Goal: Task Accomplishment & Management: Manage account settings

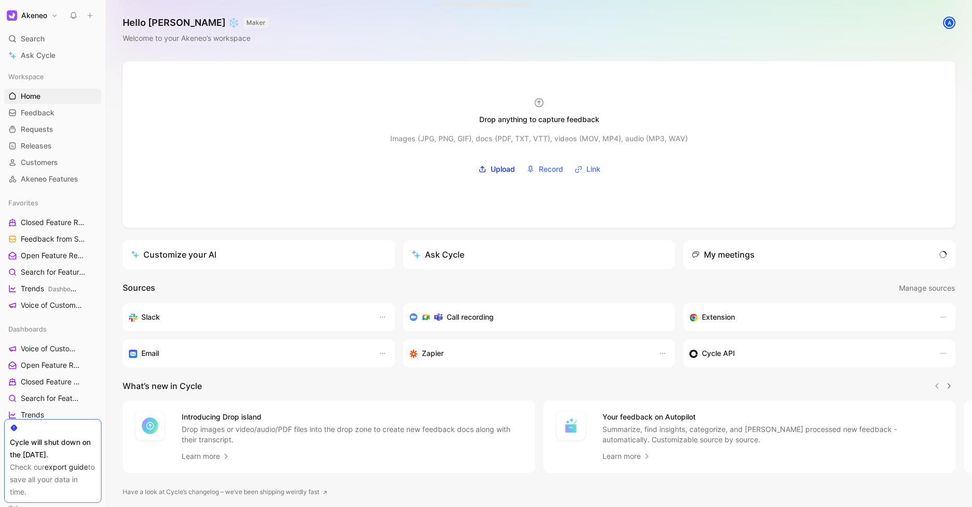
click at [355, 68] on div at bounding box center [539, 144] width 833 height 167
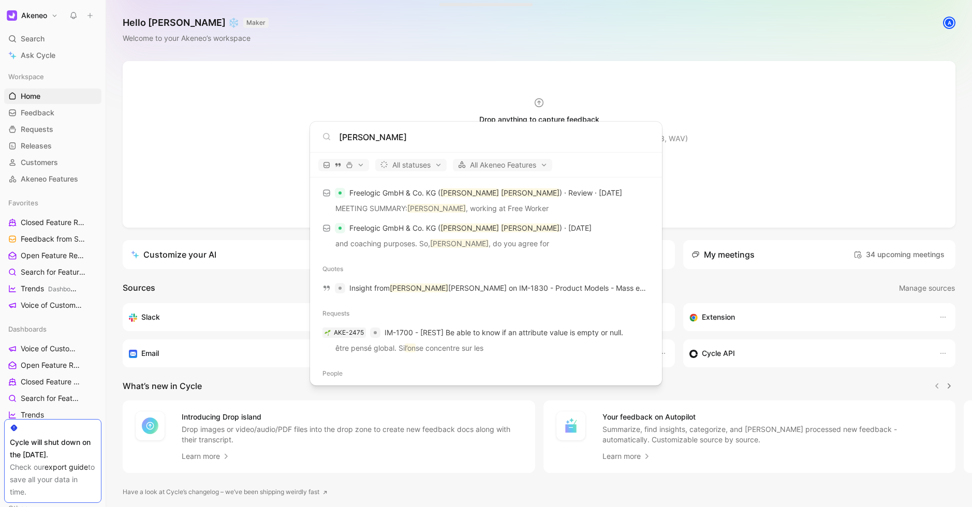
scroll to position [115, 0]
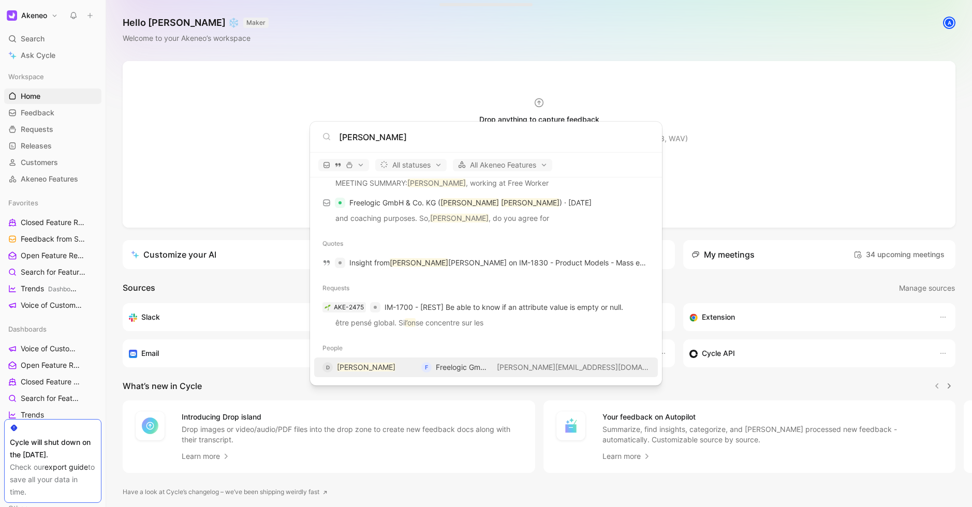
type input "[PERSON_NAME]"
click at [371, 365] on mark "[PERSON_NAME]" at bounding box center [366, 367] width 58 height 9
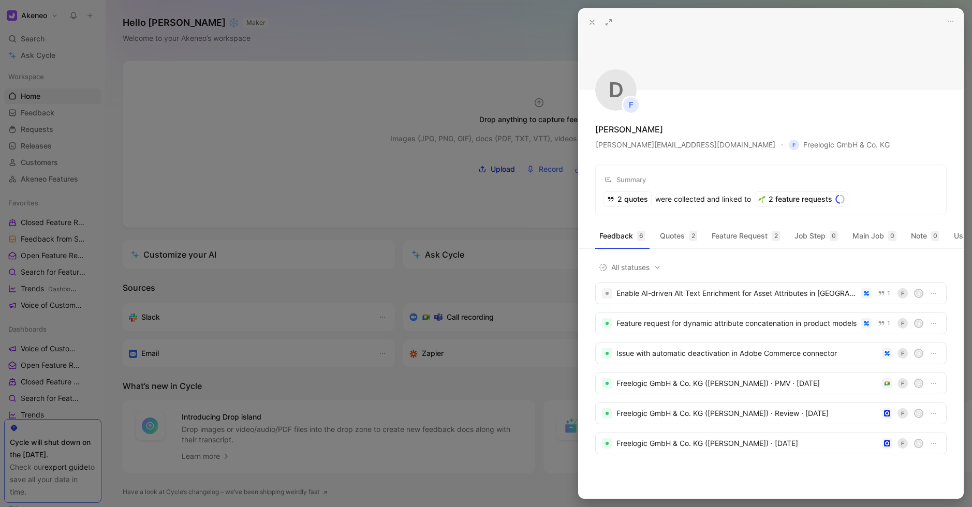
click at [585, 21] on button at bounding box center [592, 22] width 14 height 14
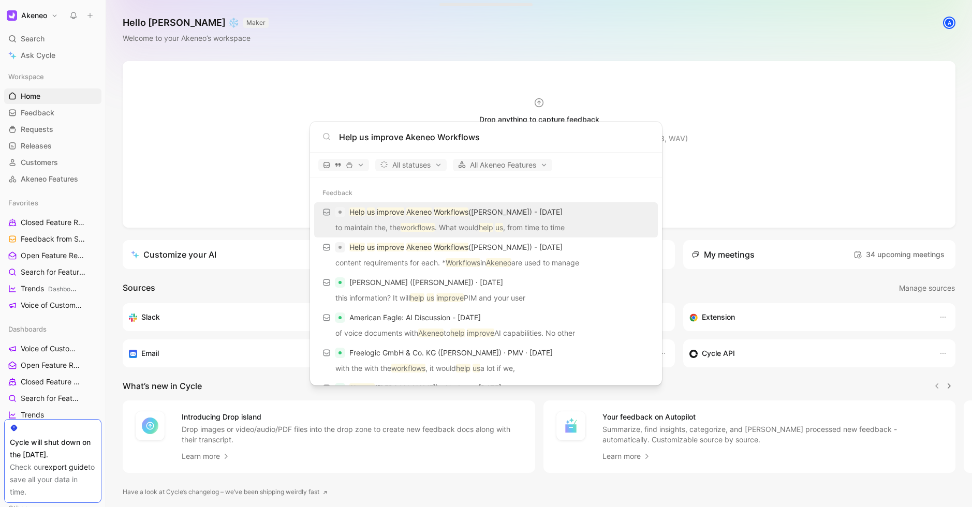
type input "Help us improve Akeneo Workflows"
click at [510, 209] on p "Help us improve Akeneo Workflows ([PERSON_NAME]) - [DATE]" at bounding box center [455, 212] width 213 height 12
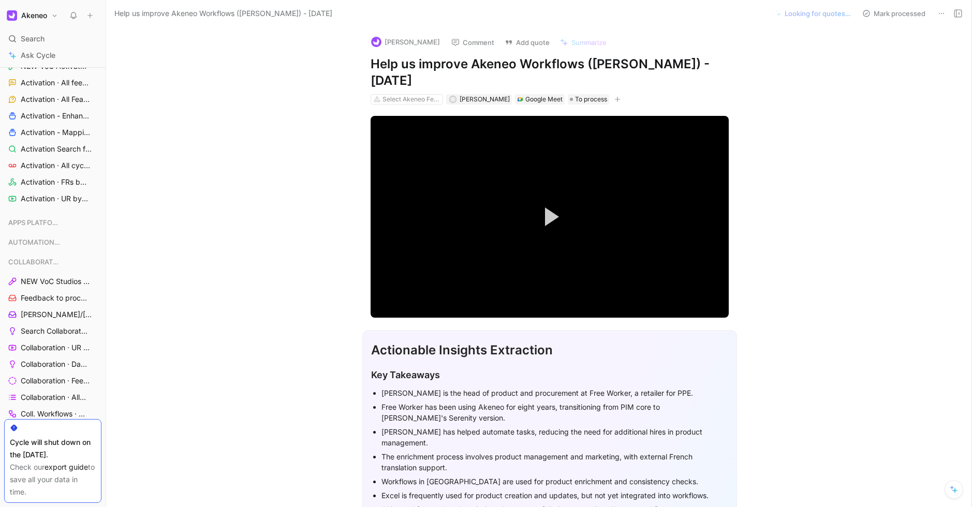
scroll to position [715, 0]
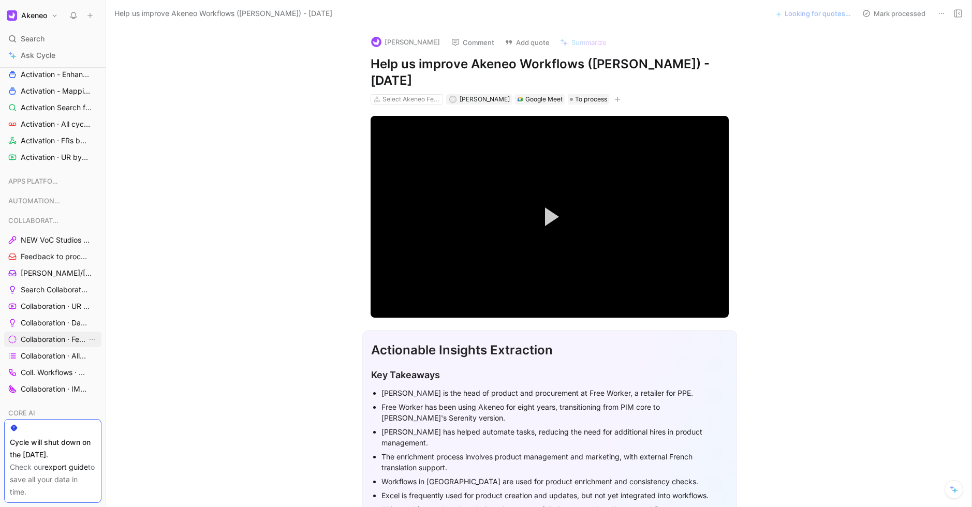
click at [48, 347] on link "Collaboration · Feedback by source" at bounding box center [52, 340] width 97 height 16
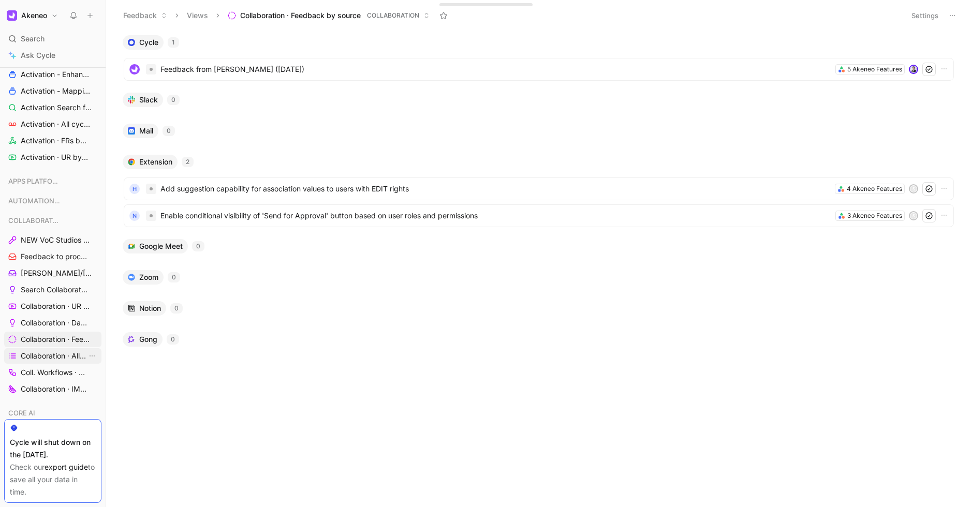
click at [47, 360] on span "Collaboration · All IMs" at bounding box center [54, 356] width 66 height 10
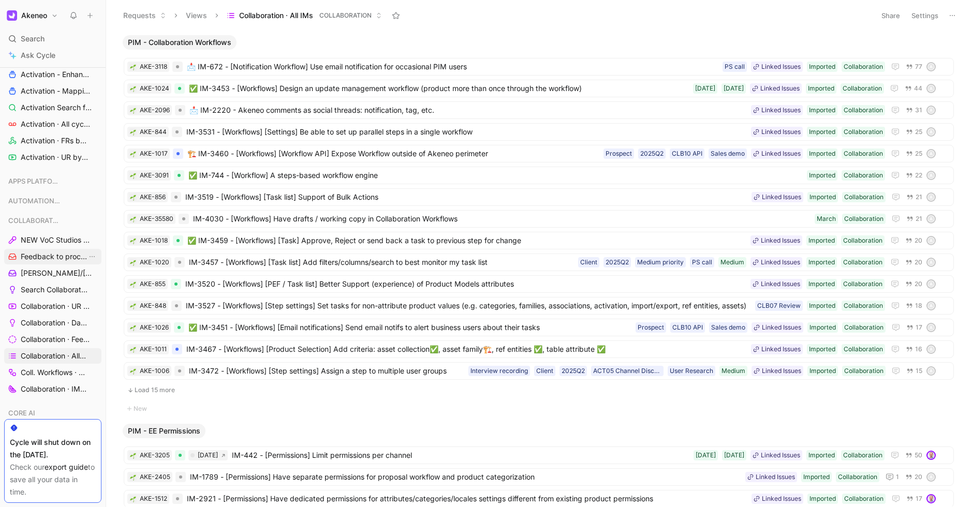
click at [44, 253] on span "Feedback to process" at bounding box center [54, 256] width 66 height 10
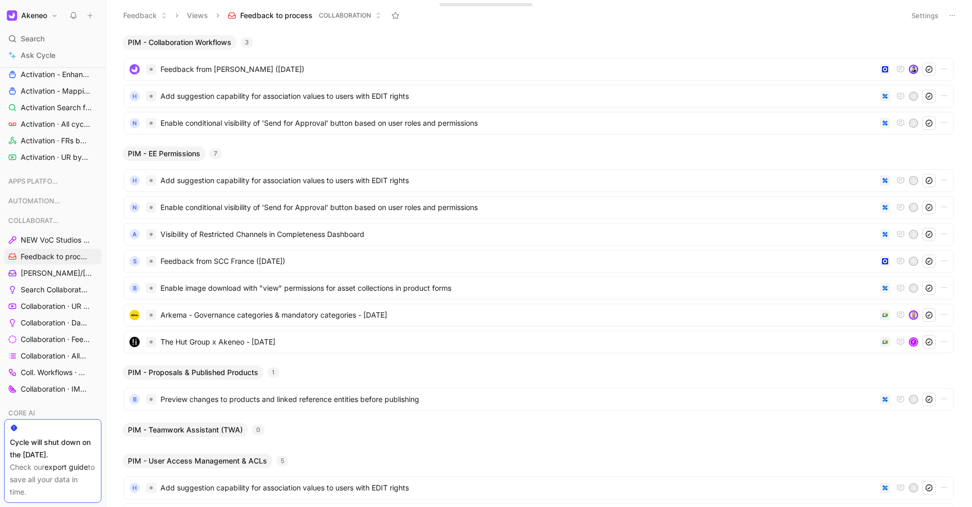
click at [421, 36] on div "PIM - Collaboration Workflows 3" at bounding box center [538, 42] width 840 height 14
click at [911, 14] on button "Settings" at bounding box center [925, 15] width 36 height 14
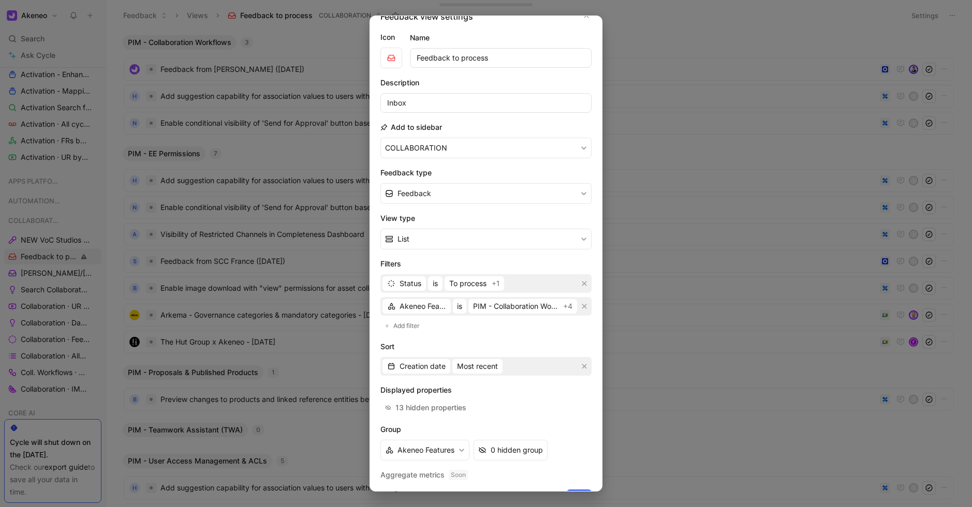
scroll to position [39, 0]
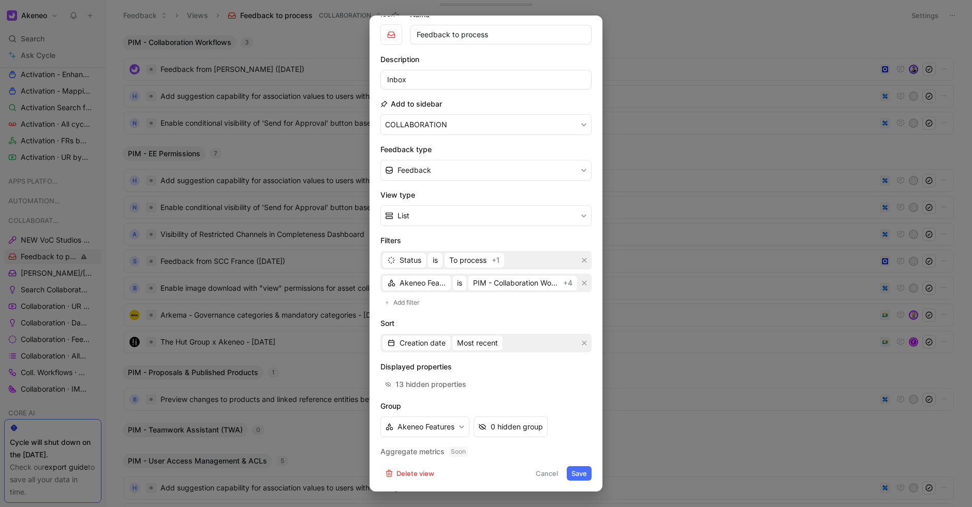
click at [551, 467] on button "Cancel" at bounding box center [547, 473] width 32 height 14
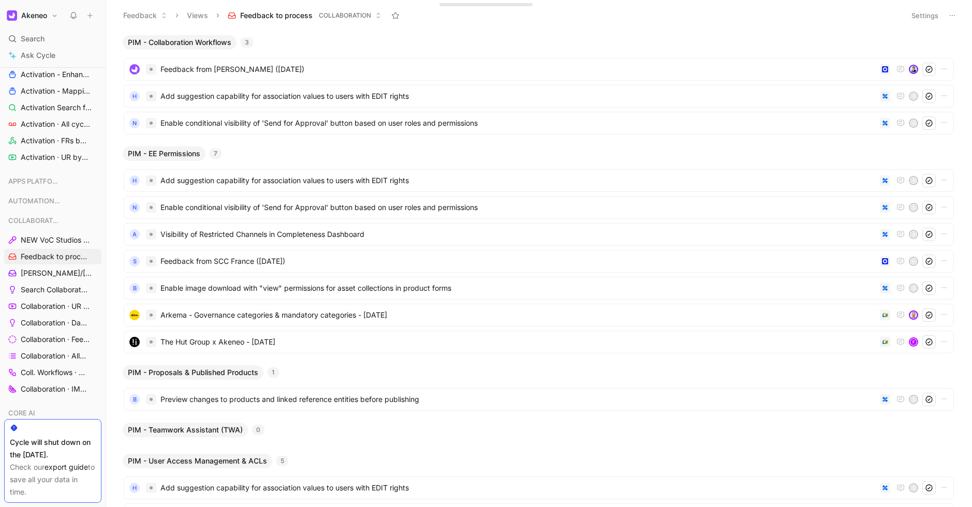
click at [51, 22] on button "Akeneo" at bounding box center [32, 15] width 56 height 14
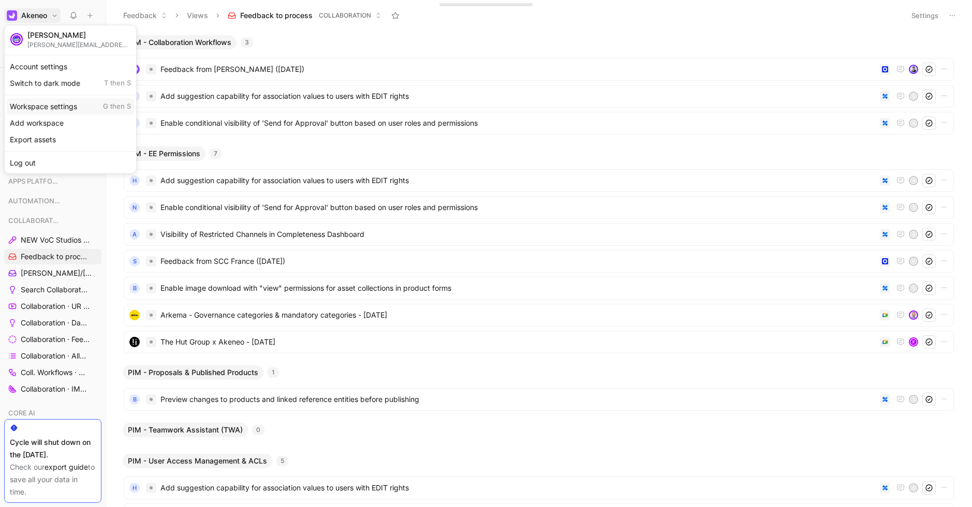
click at [65, 109] on div "Workspace settings G then S" at bounding box center [70, 106] width 127 height 17
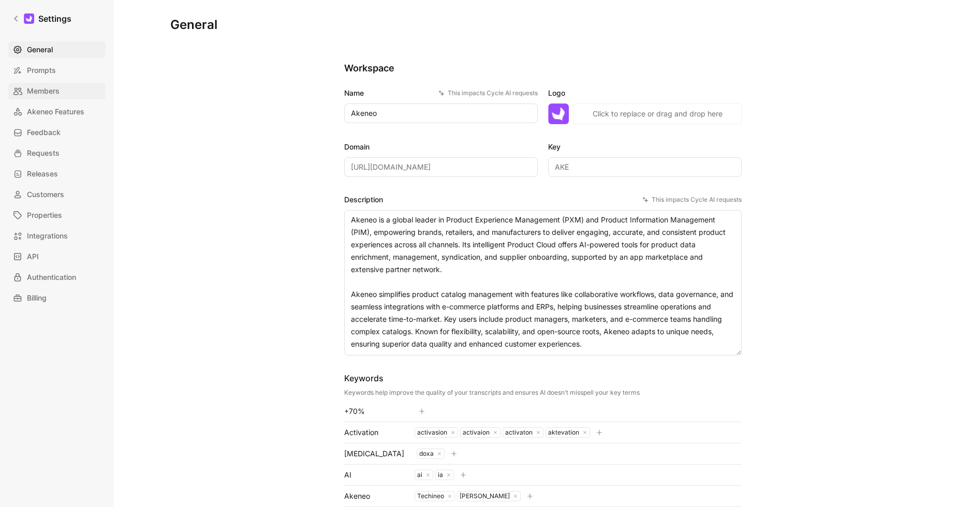
click at [78, 91] on link "Members" at bounding box center [56, 91] width 97 height 17
click at [61, 111] on span "Akeneo Features" at bounding box center [55, 112] width 57 height 12
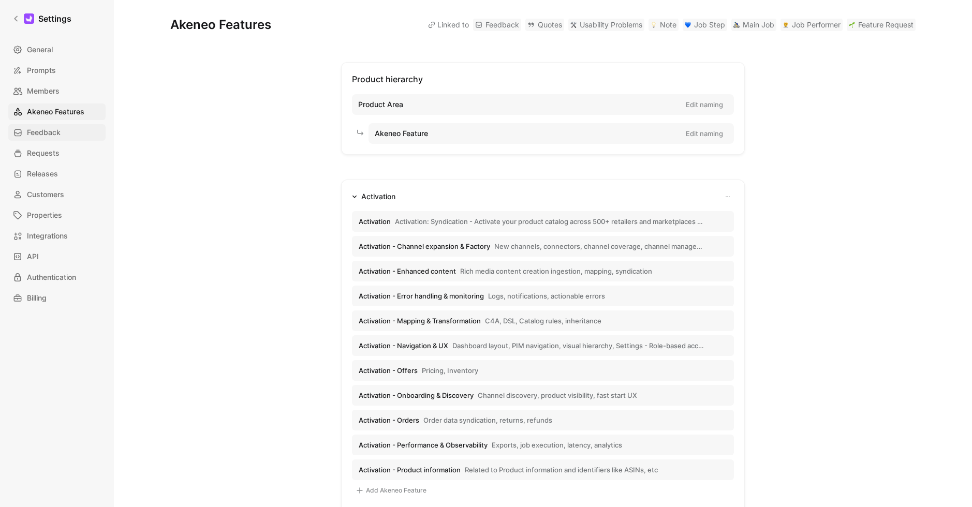
click at [58, 136] on span "Feedback" at bounding box center [44, 132] width 34 height 12
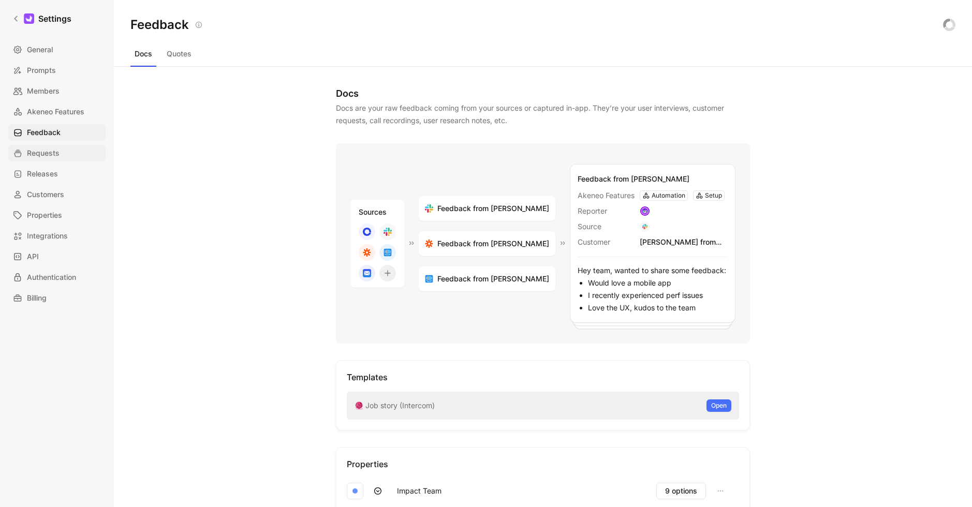
click at [49, 152] on span "Requests" at bounding box center [43, 153] width 33 height 12
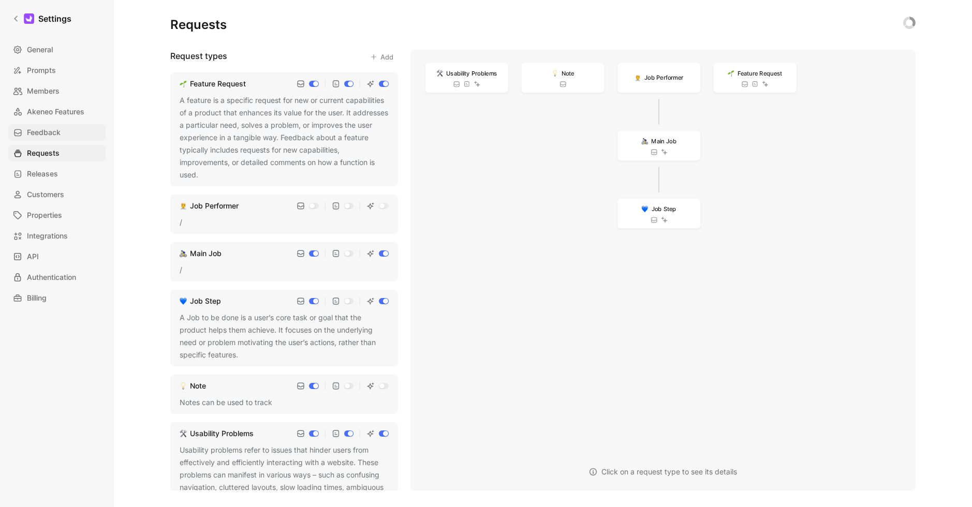
click at [55, 135] on span "Feedback" at bounding box center [44, 132] width 34 height 12
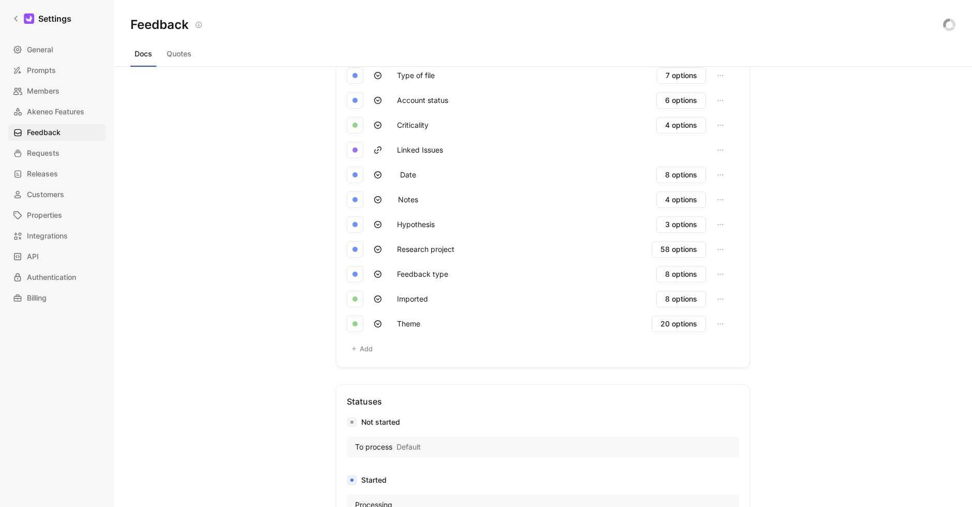
scroll to position [398, 0]
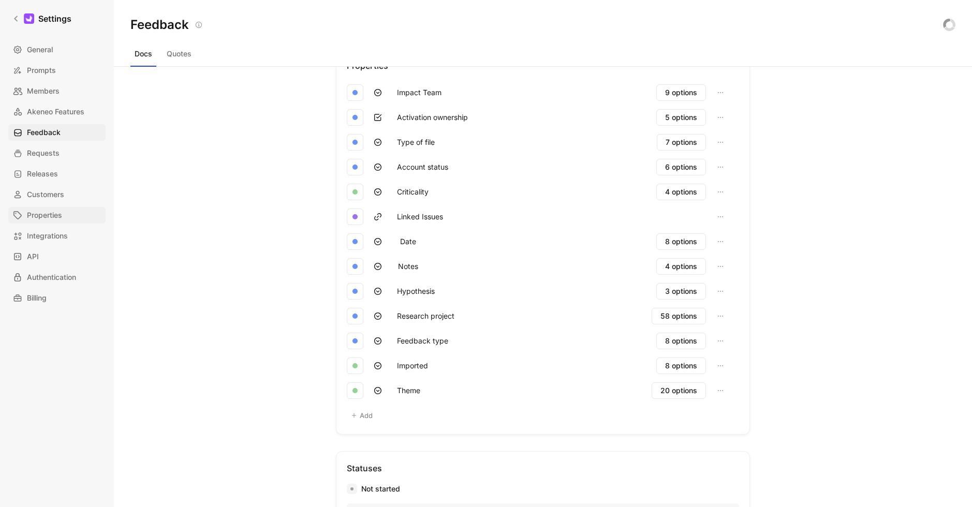
click at [67, 210] on link "Properties" at bounding box center [56, 215] width 97 height 17
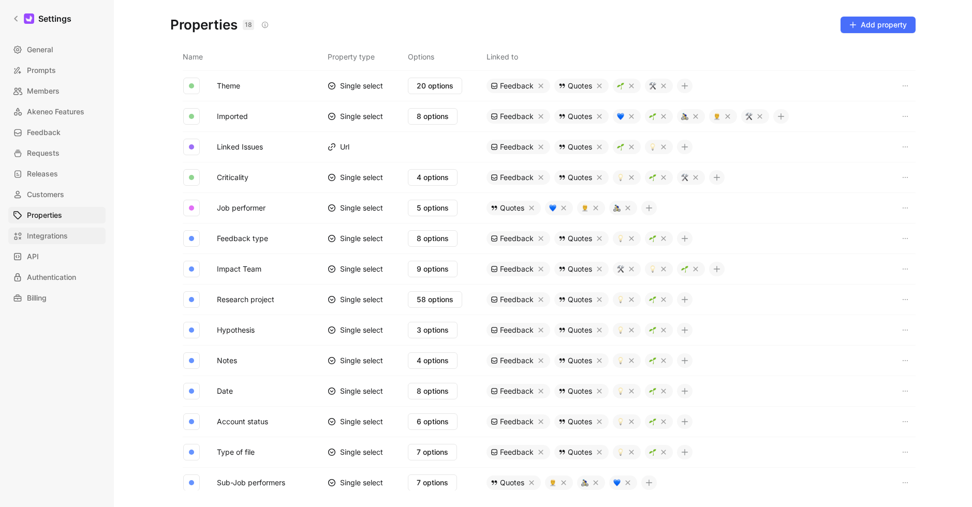
click at [48, 232] on span "Integrations" at bounding box center [47, 236] width 41 height 12
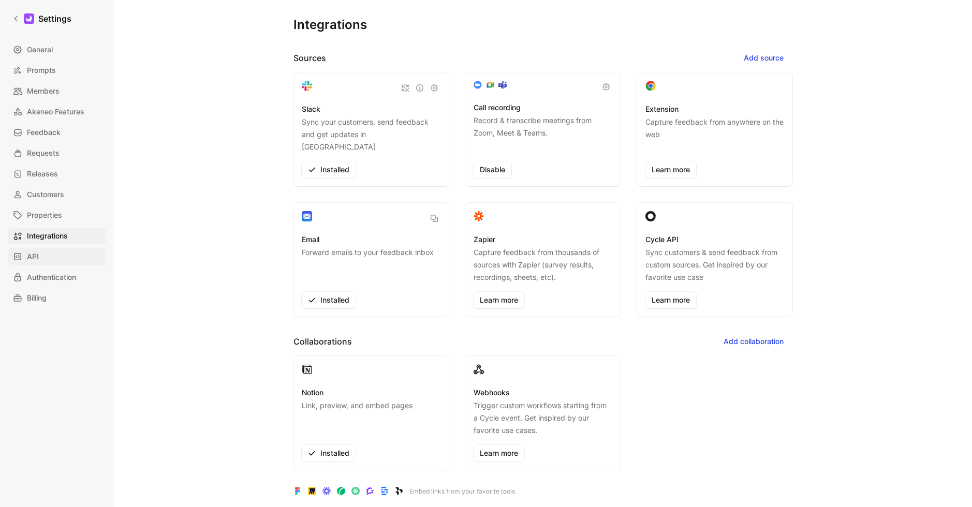
click at [43, 255] on link "API" at bounding box center [56, 256] width 97 height 17
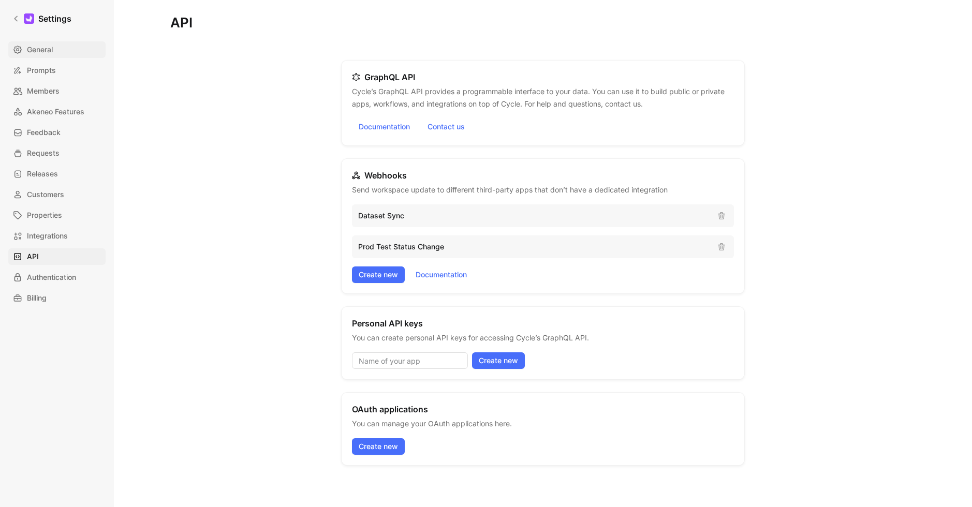
click at [59, 48] on link "General" at bounding box center [56, 49] width 97 height 17
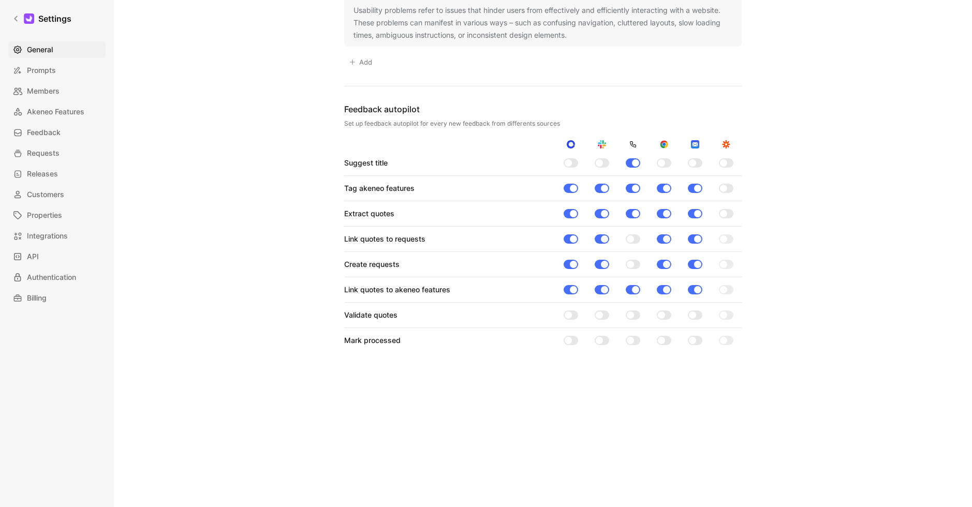
scroll to position [1147, 0]
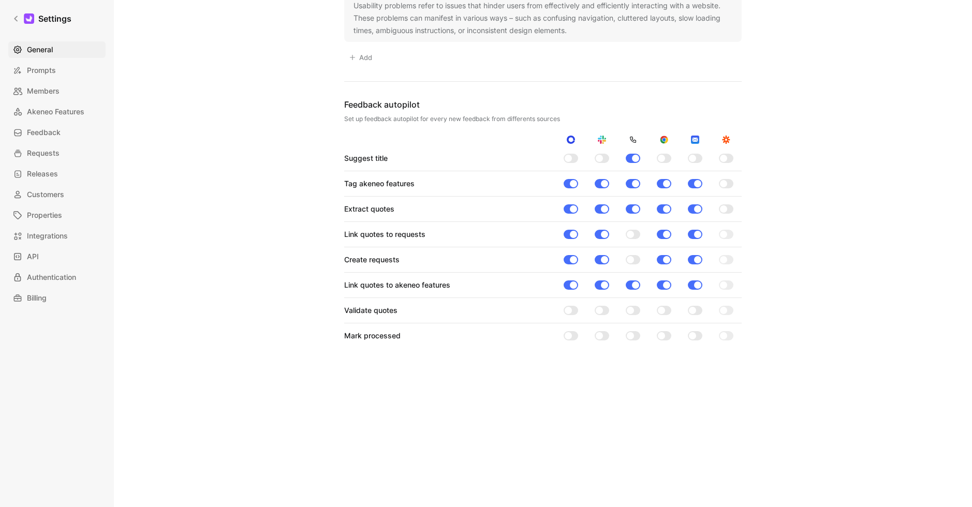
click at [635, 235] on div at bounding box center [633, 234] width 14 height 9
click at [0, 0] on input "checkbox" at bounding box center [0, 0] width 0 height 0
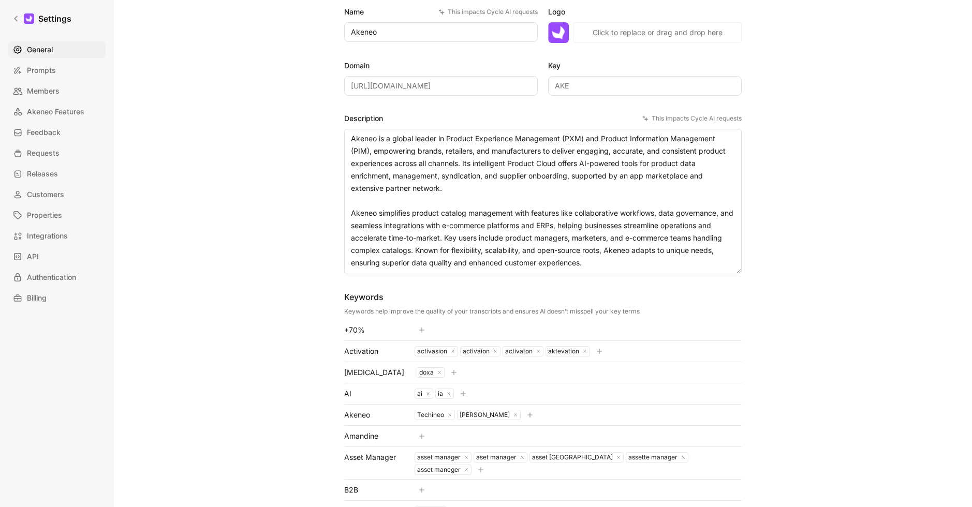
scroll to position [0, 0]
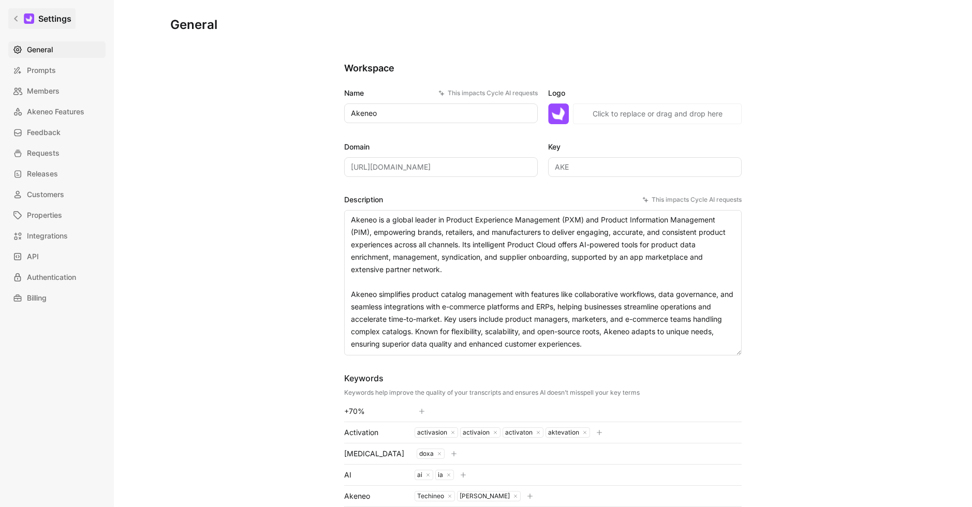
click at [60, 23] on h1 "Settings" at bounding box center [54, 18] width 33 height 12
